Goal: Complete application form

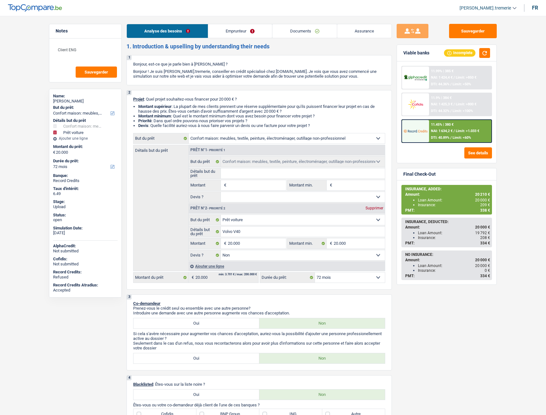
select select "household"
select select "car"
select select "72"
select select "household"
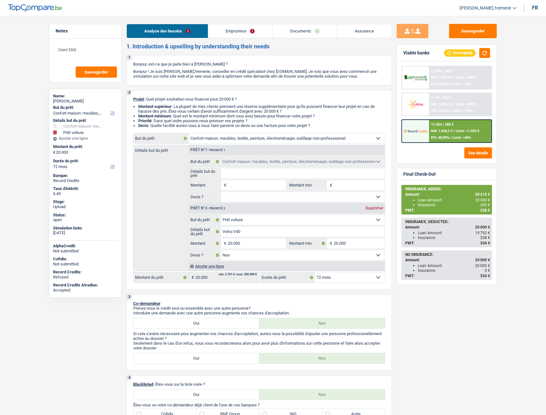
select select "household"
select select "car"
select select "false"
select select "72"
select select "privateEmployee"
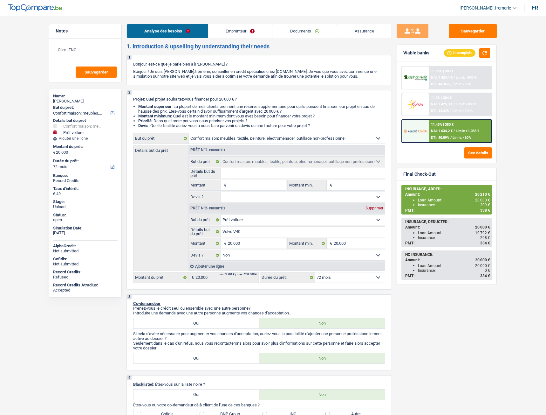
select select "netSalary"
select select "mealVouchers"
select select "rents"
select select "cardOrCredit"
select select "household"
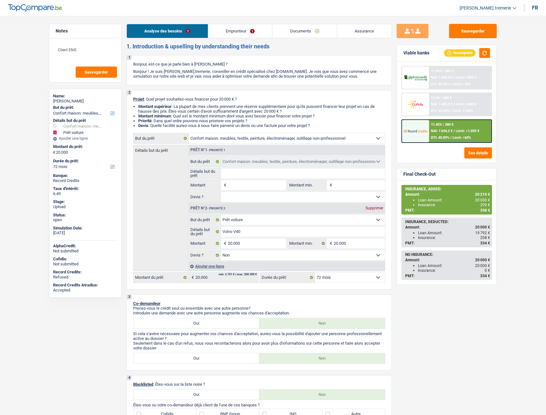
select select "household"
select select "car"
select select "false"
select select "72"
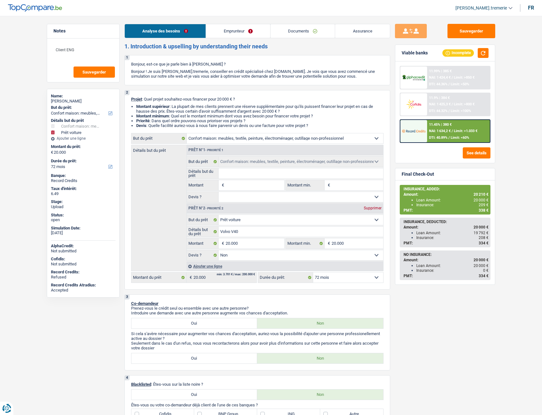
click at [441, 131] on span "NAI: 1 634,2 €" at bounding box center [440, 131] width 22 height 4
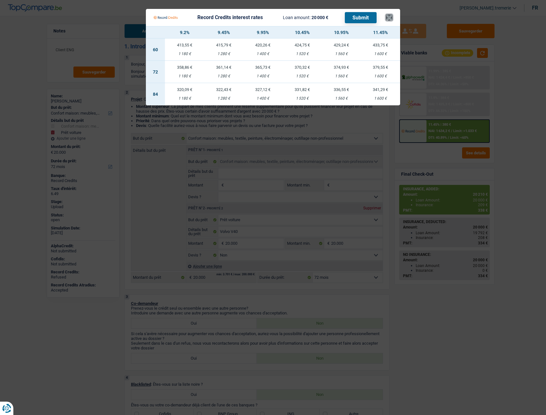
click at [392, 17] on button "×" at bounding box center [389, 17] width 7 height 6
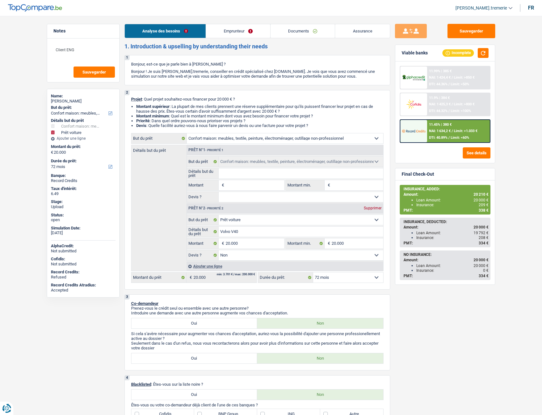
select select "household"
select select "car"
select select "72"
select select "household"
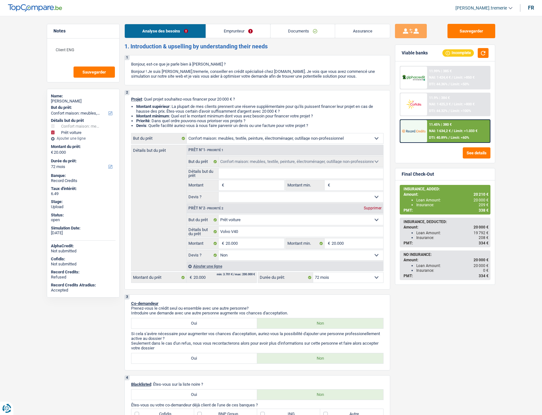
select select "household"
select select "car"
select select "false"
select select "72"
select select "privateEmployee"
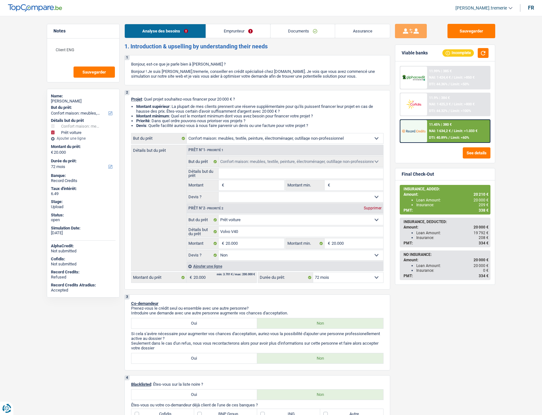
select select "netSalary"
select select "mealVouchers"
select select "rents"
select select "cardOrCredit"
select select "household"
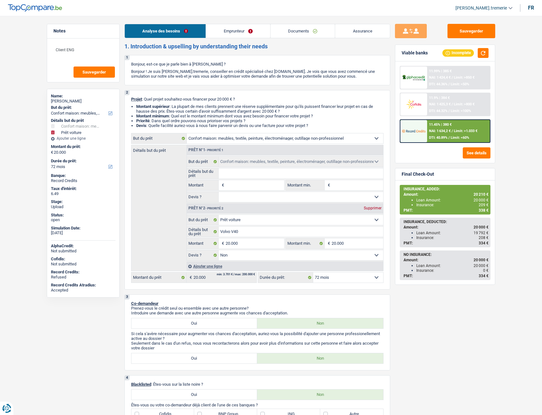
select select "household"
select select "car"
select select "false"
select select "72"
click at [335, 274] on select "12 mois 18 mois 24 mois 30 mois 36 mois 42 mois 48 mois 60 mois 72 mois 84 mois…" at bounding box center [348, 277] width 70 height 10
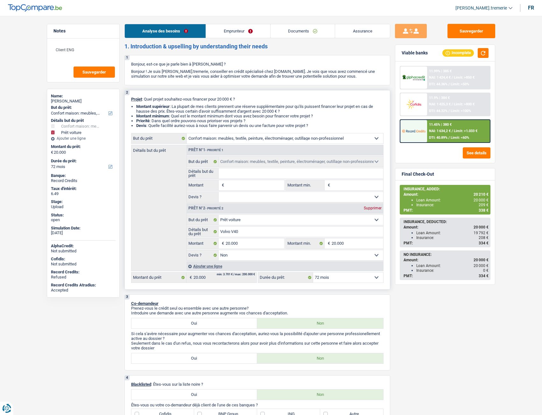
select select "60"
click at [313, 272] on select "12 mois 18 mois 24 mois 30 mois 36 mois 42 mois 48 mois 60 mois 72 mois 84 mois…" at bounding box center [348, 277] width 70 height 10
select select "60"
click at [441, 135] on div "11.45% | 434 € NAI: 1 580,1 € / Limit: >1.033 € DTI: 42.85% / Limit: <60%" at bounding box center [458, 131] width 63 height 22
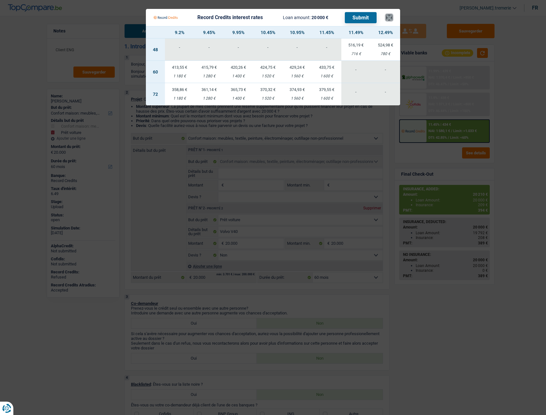
click at [392, 18] on button "×" at bounding box center [389, 17] width 7 height 6
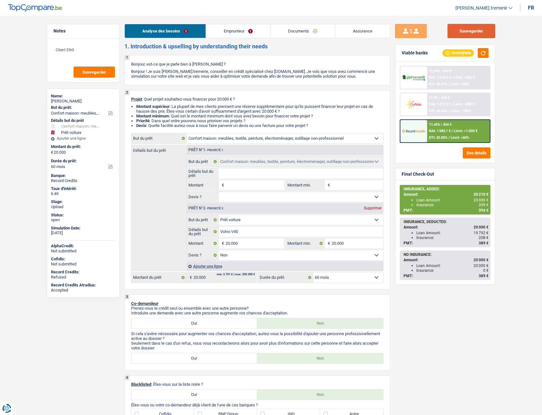
click at [470, 32] on button "Sauvegarder" at bounding box center [471, 31] width 48 height 14
